Goal: Transaction & Acquisition: Purchase product/service

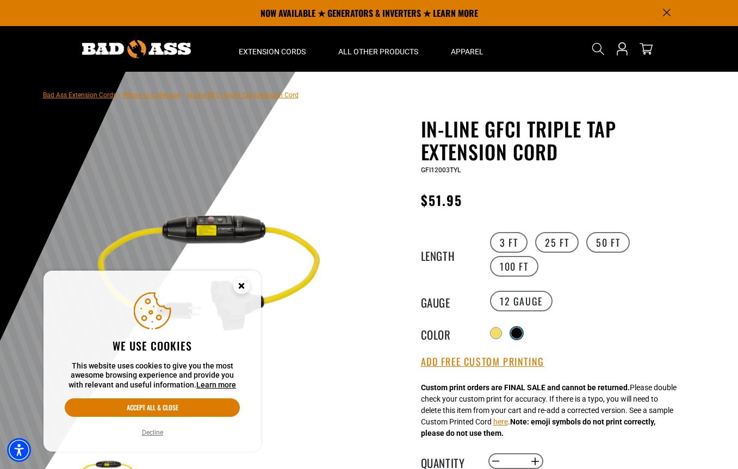
click at [522, 335] on div at bounding box center [516, 333] width 11 height 11
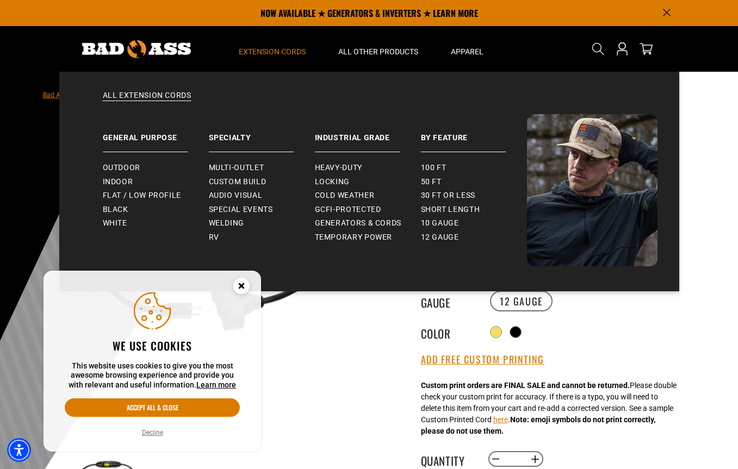
click at [281, 55] on span "Extension Cords" at bounding box center [272, 52] width 67 height 10
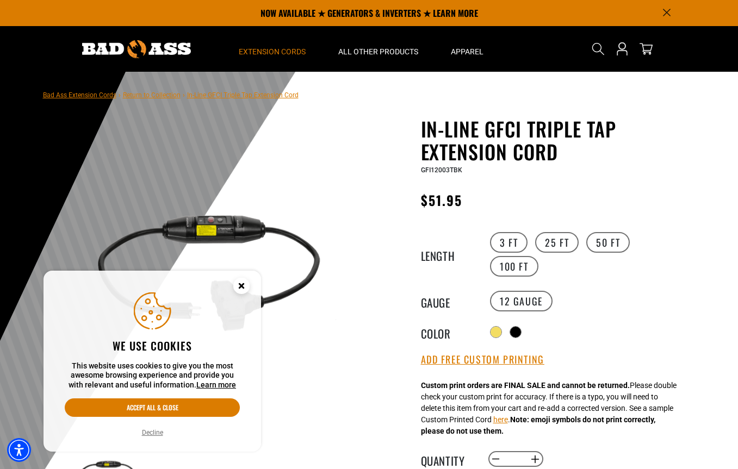
click at [277, 55] on span "Extension Cords" at bounding box center [272, 52] width 67 height 10
click at [168, 50] on img at bounding box center [136, 49] width 109 height 18
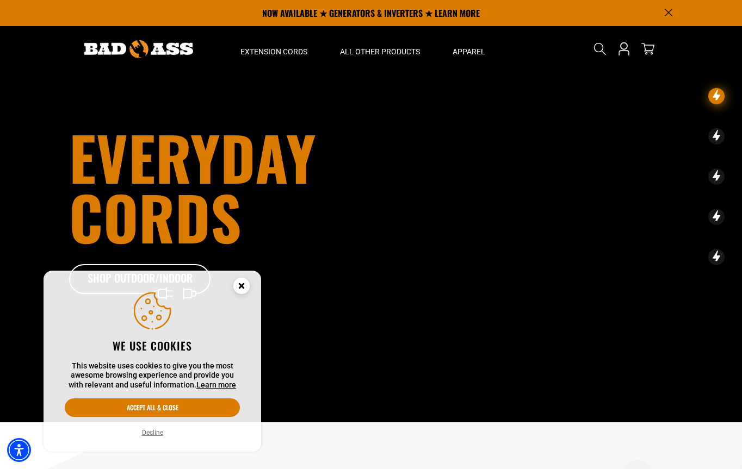
click at [240, 284] on icon "Cookie Consent" at bounding box center [241, 286] width 4 height 4
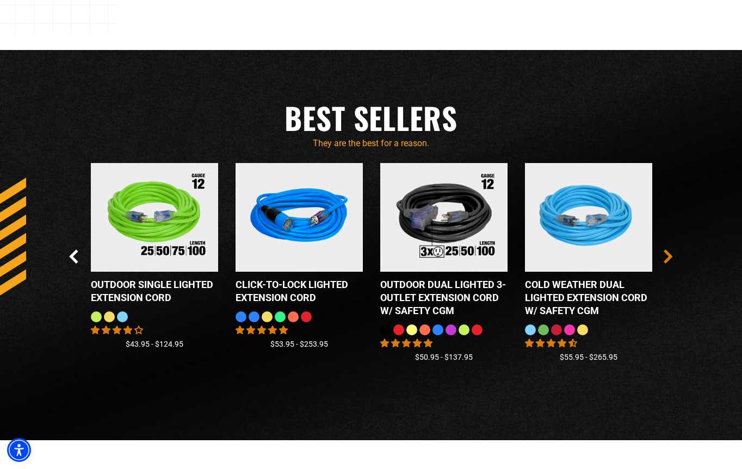
scroll to position [957, 0]
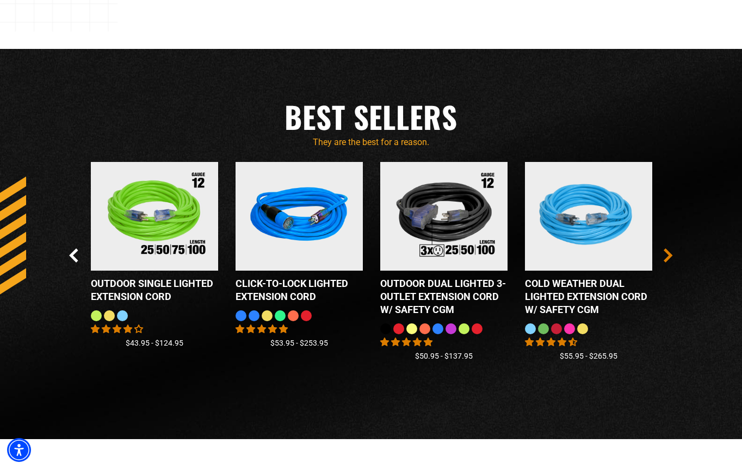
click at [664, 255] on icon "Next Slide" at bounding box center [668, 256] width 9 height 14
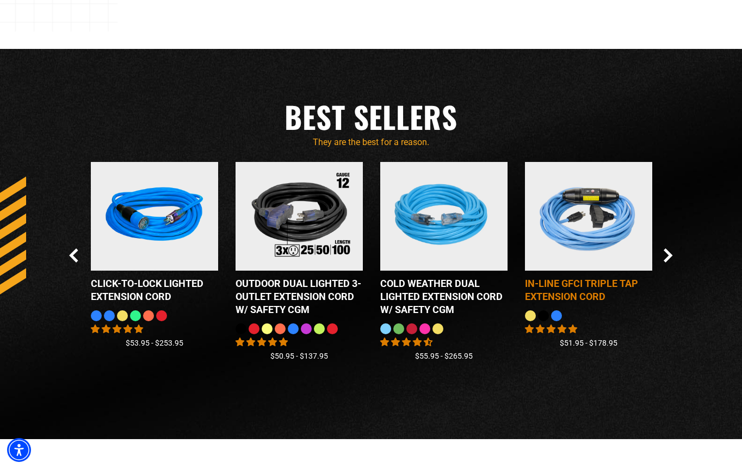
click at [601, 286] on div "In-Line GFCI Triple Tap Extension Cord" at bounding box center [588, 290] width 127 height 26
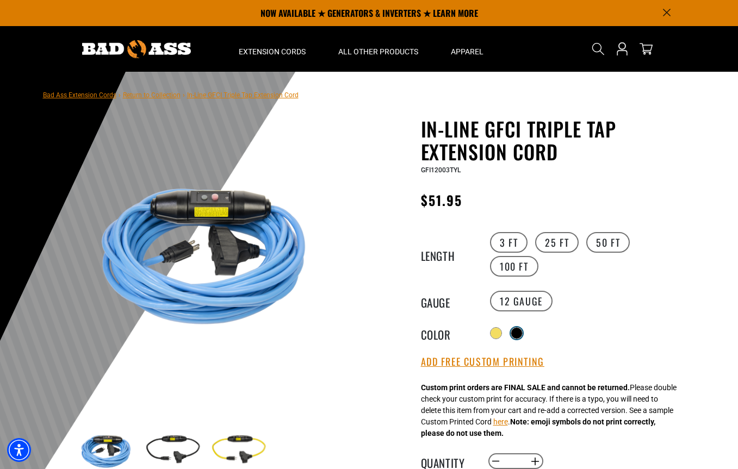
click at [522, 332] on div at bounding box center [516, 333] width 11 height 11
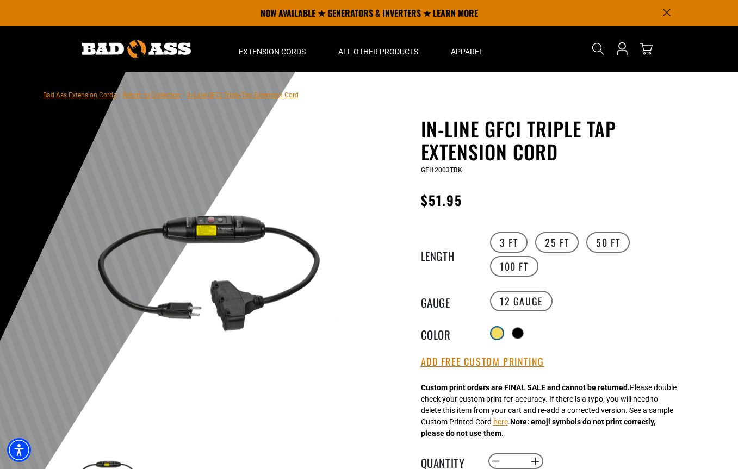
click at [496, 332] on div at bounding box center [497, 333] width 11 height 11
